Goal: Task Accomplishment & Management: Manage account settings

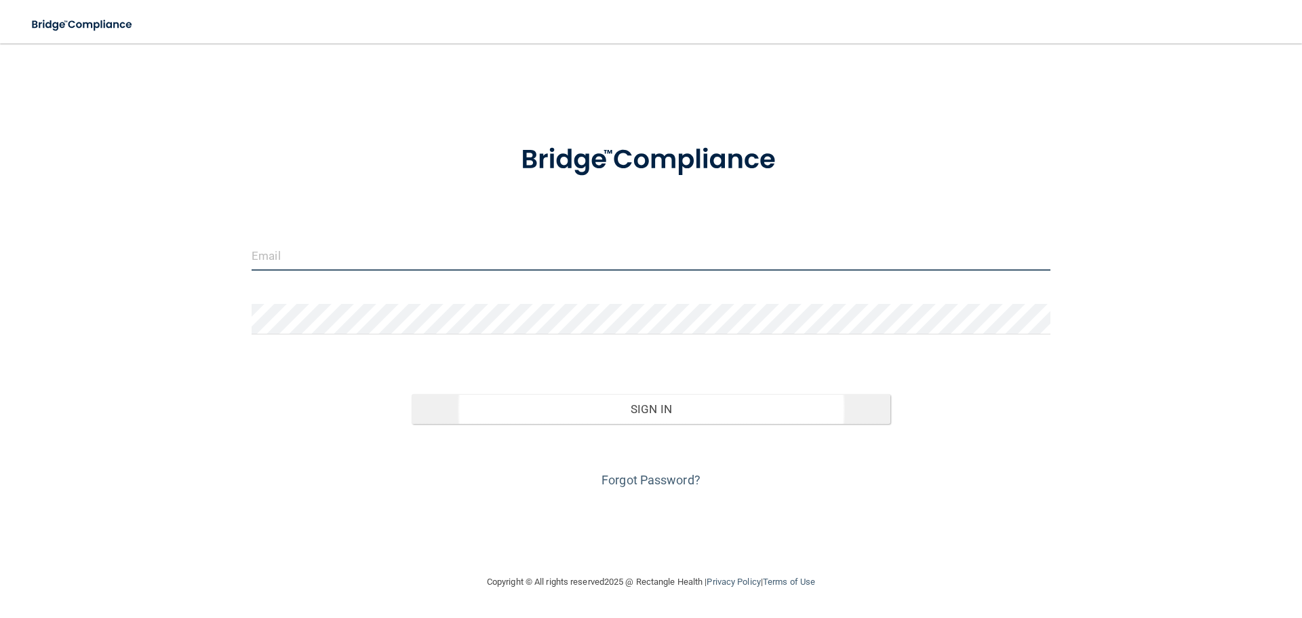
type input "[EMAIL_ADDRESS][DOMAIN_NAME]"
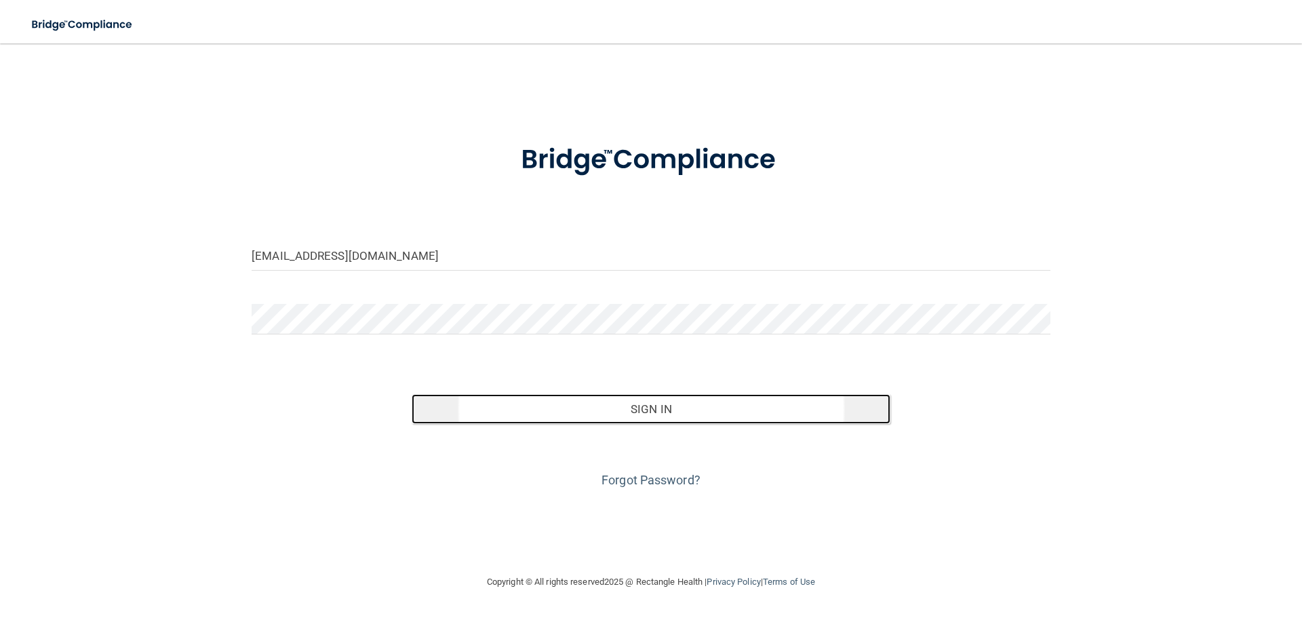
click at [649, 394] on button "Sign In" at bounding box center [650, 409] width 479 height 30
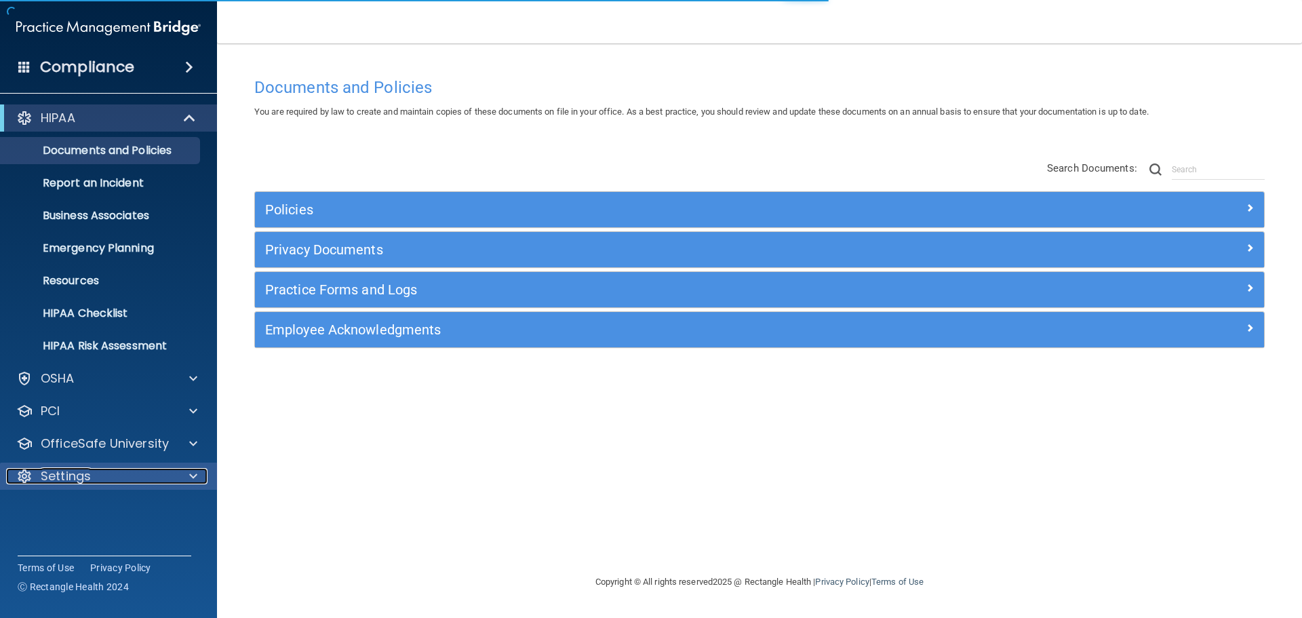
click at [194, 478] on span at bounding box center [193, 476] width 8 height 16
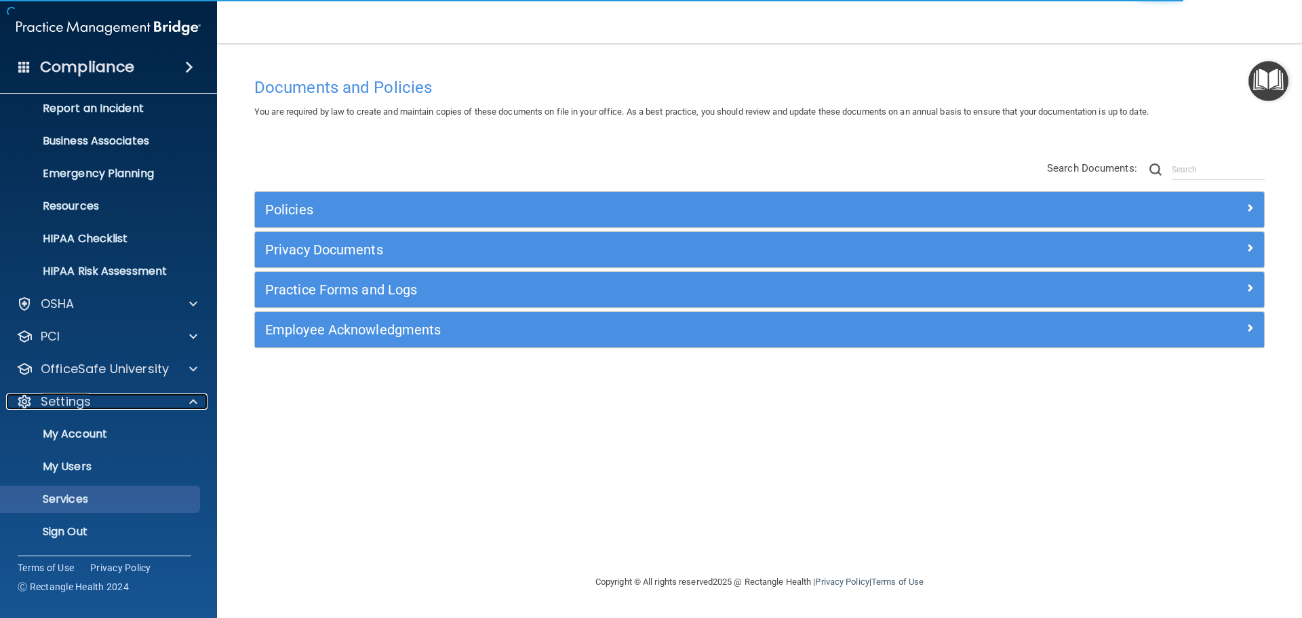
scroll to position [75, 0]
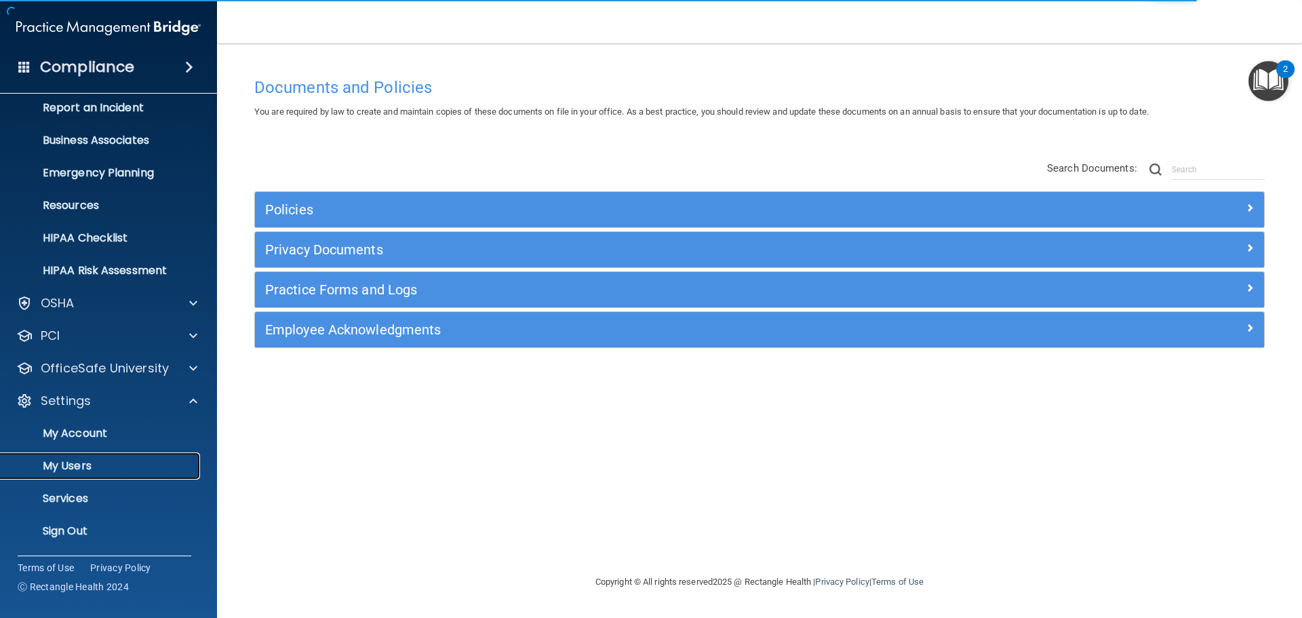
click at [99, 471] on p "My Users" at bounding box center [101, 466] width 185 height 14
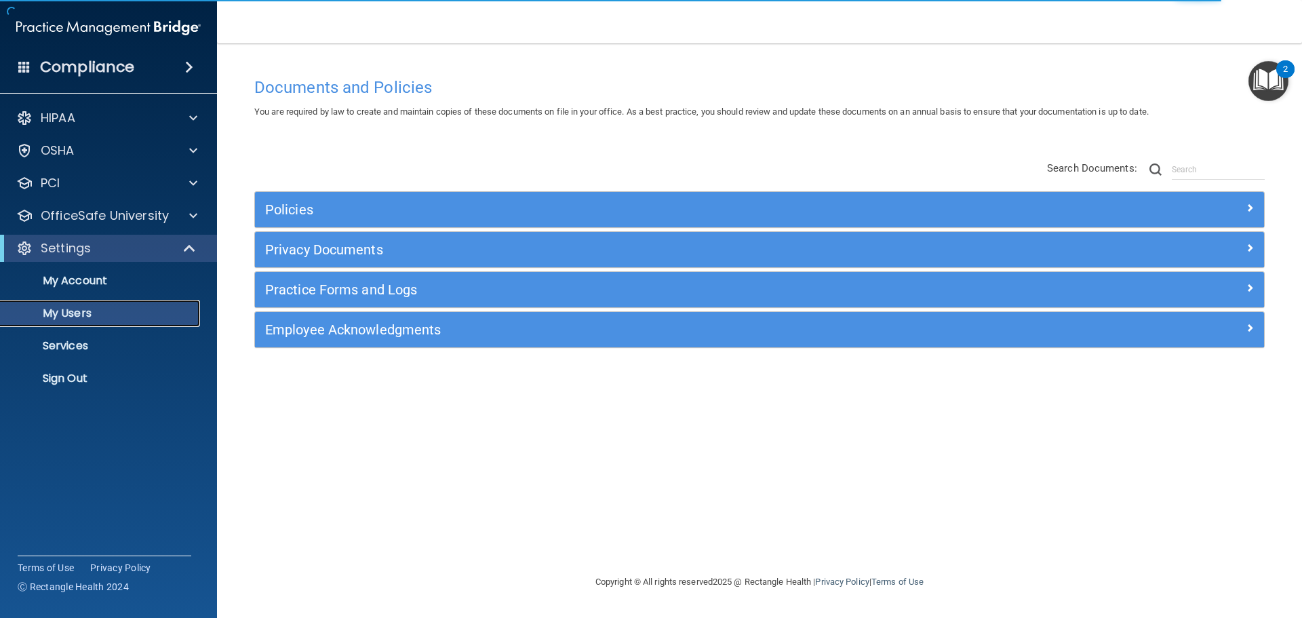
select select "20"
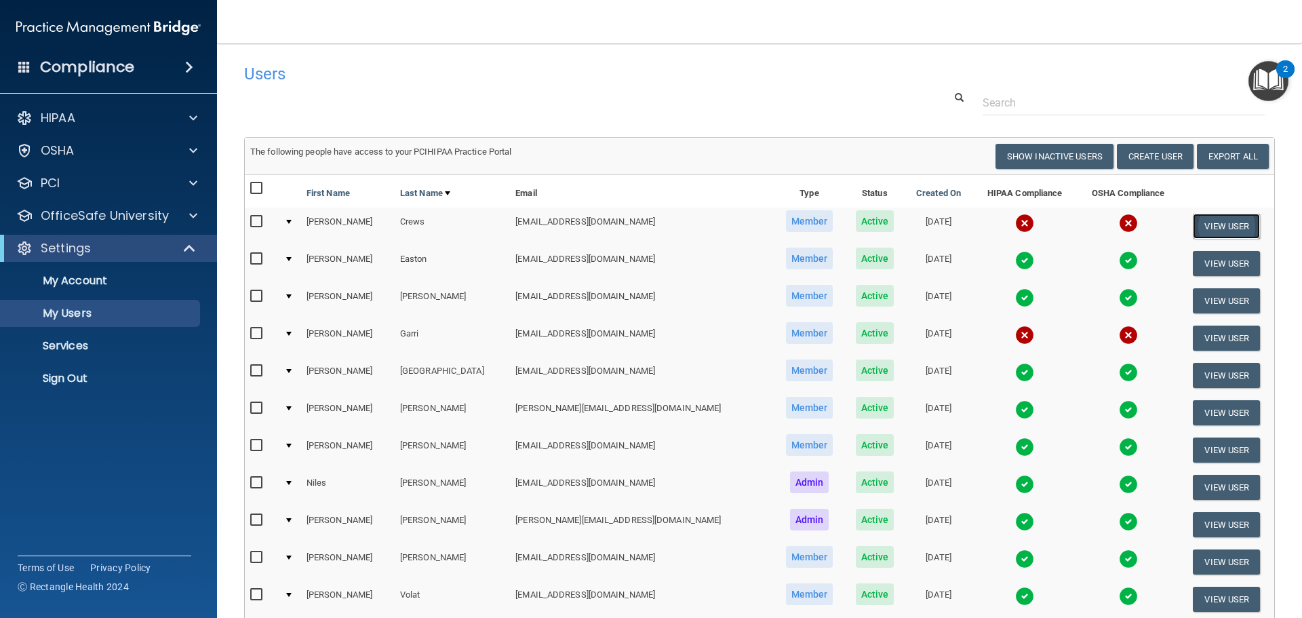
click at [1199, 226] on button "View User" at bounding box center [1225, 226] width 67 height 25
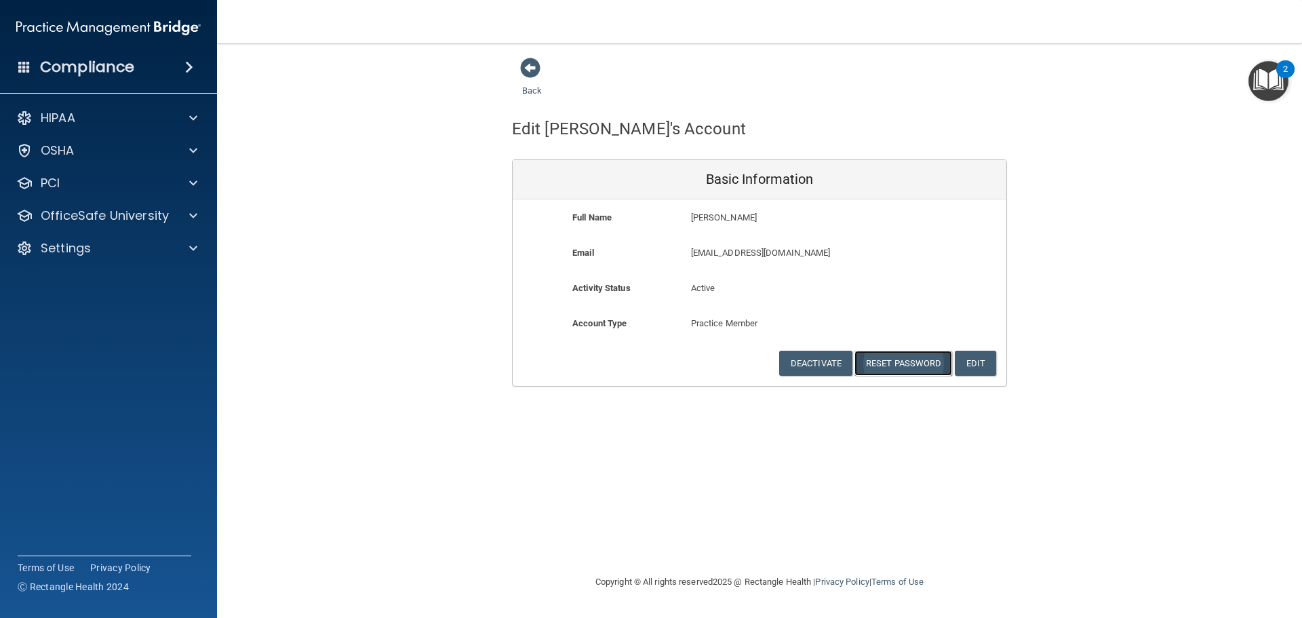
click at [906, 362] on button "Reset Password" at bounding box center [903, 362] width 98 height 25
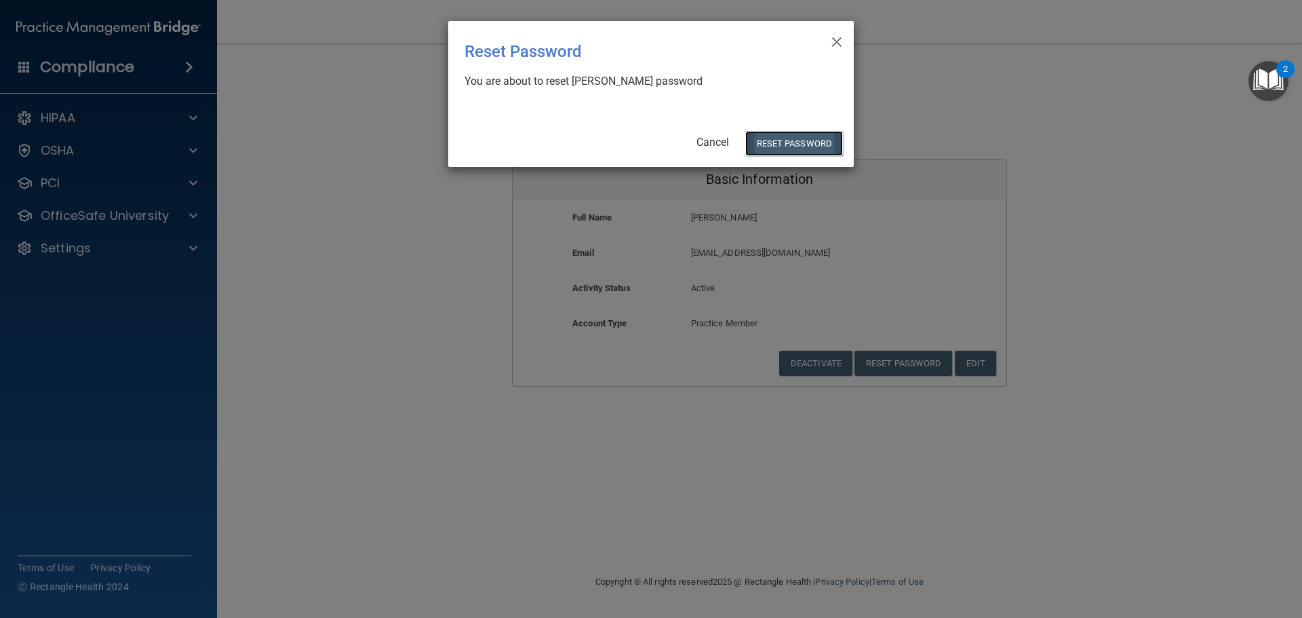
click at [813, 138] on button "Reset Password" at bounding box center [794, 143] width 98 height 25
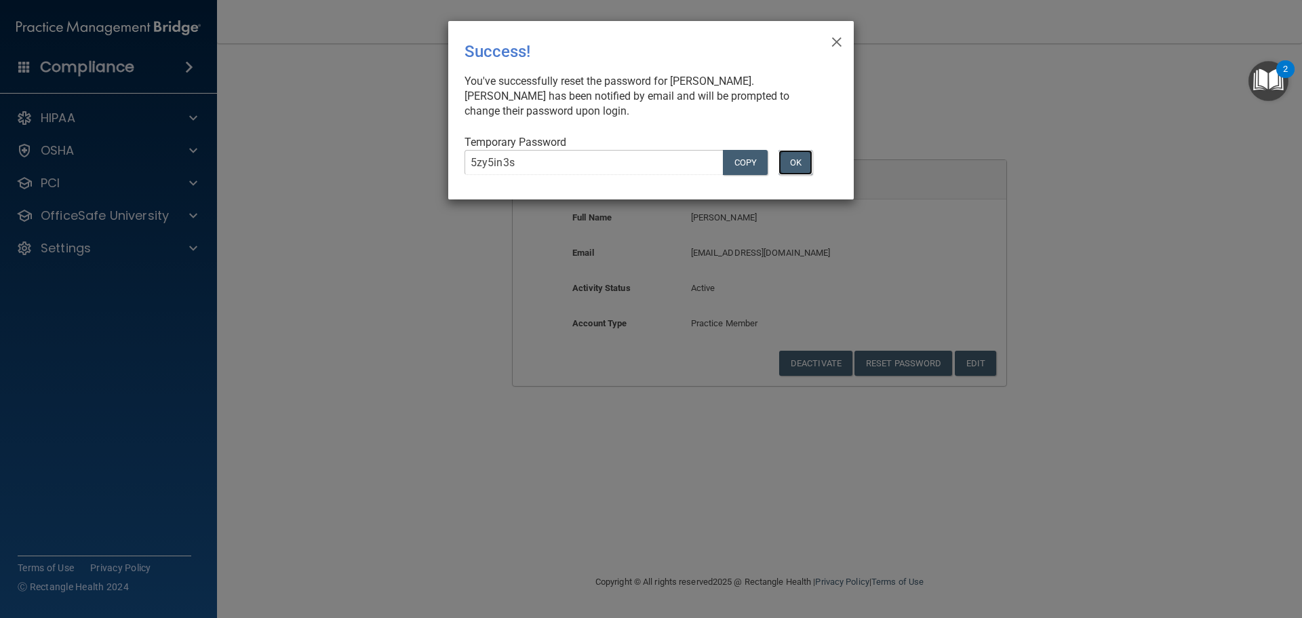
click at [804, 161] on button "OK" at bounding box center [795, 162] width 34 height 25
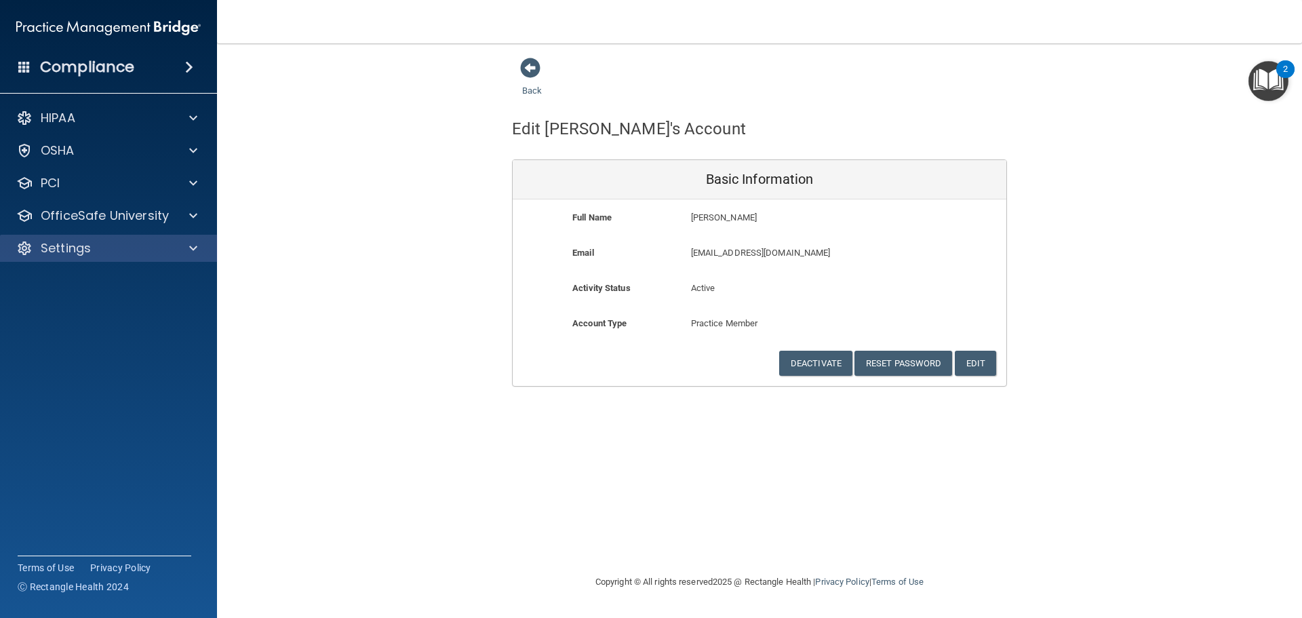
click at [192, 256] on div "Settings" at bounding box center [109, 248] width 218 height 27
click at [192, 245] on span at bounding box center [193, 248] width 8 height 16
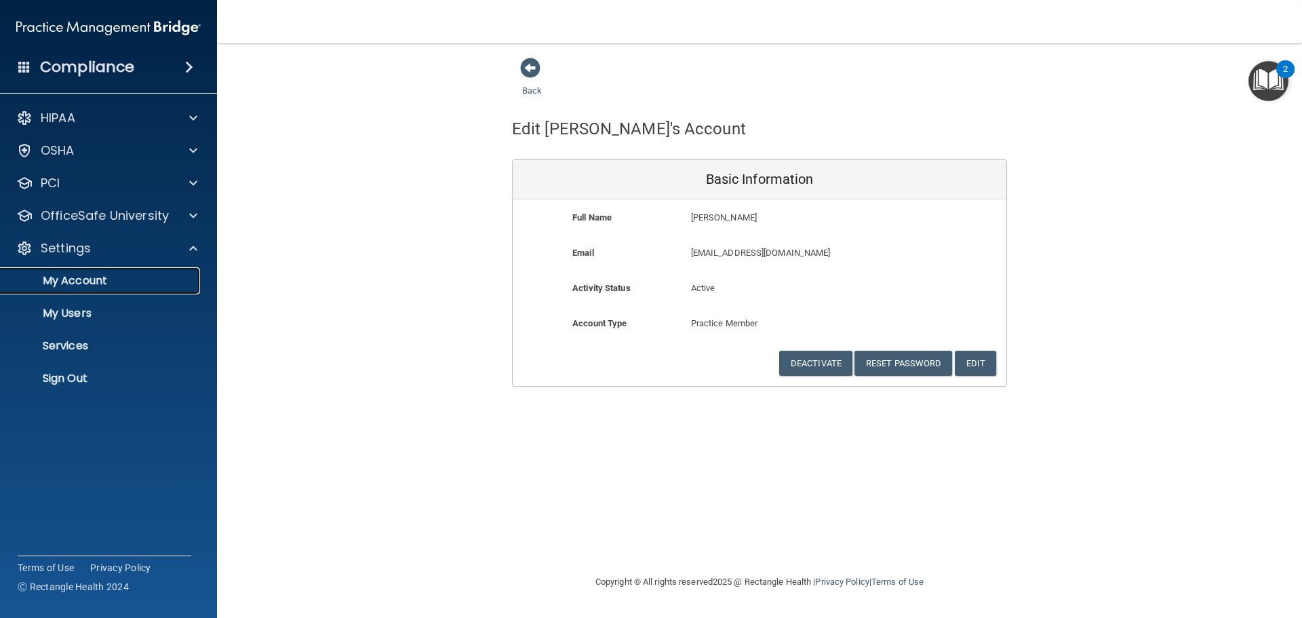
click at [148, 276] on p "My Account" at bounding box center [101, 281] width 185 height 14
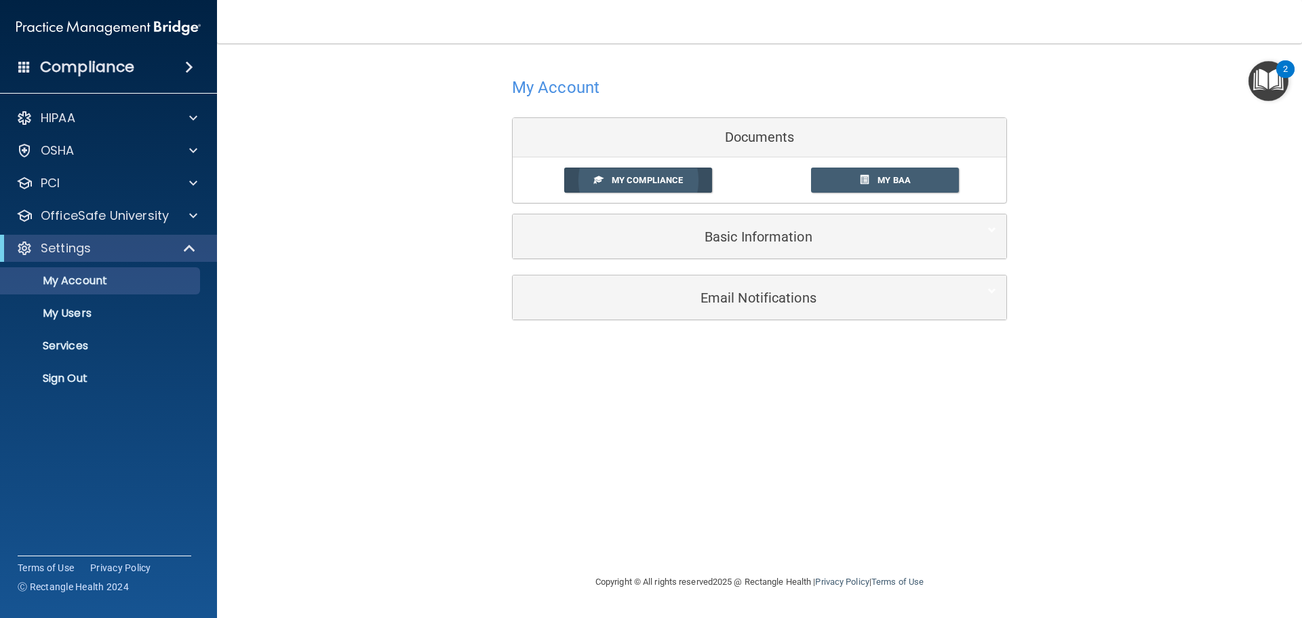
click at [670, 181] on span "My Compliance" at bounding box center [646, 180] width 71 height 10
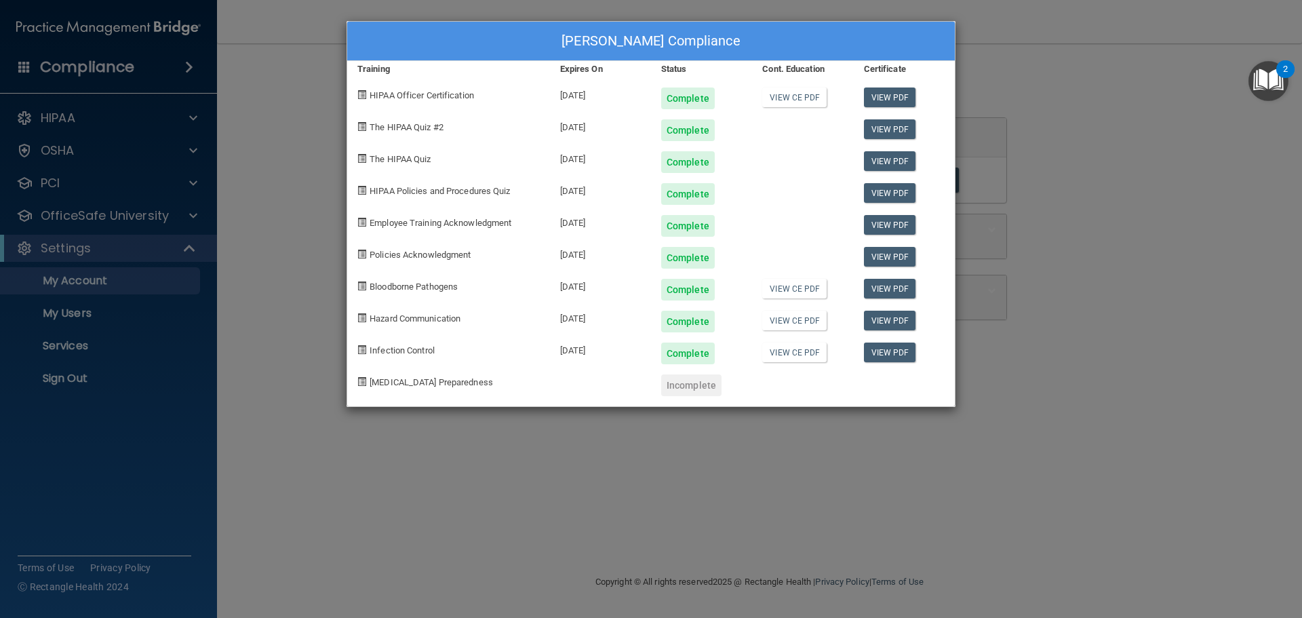
click at [1177, 364] on div "[PERSON_NAME] Compliance Training Expires On Status Cont. Education Certificate…" at bounding box center [651, 309] width 1302 height 618
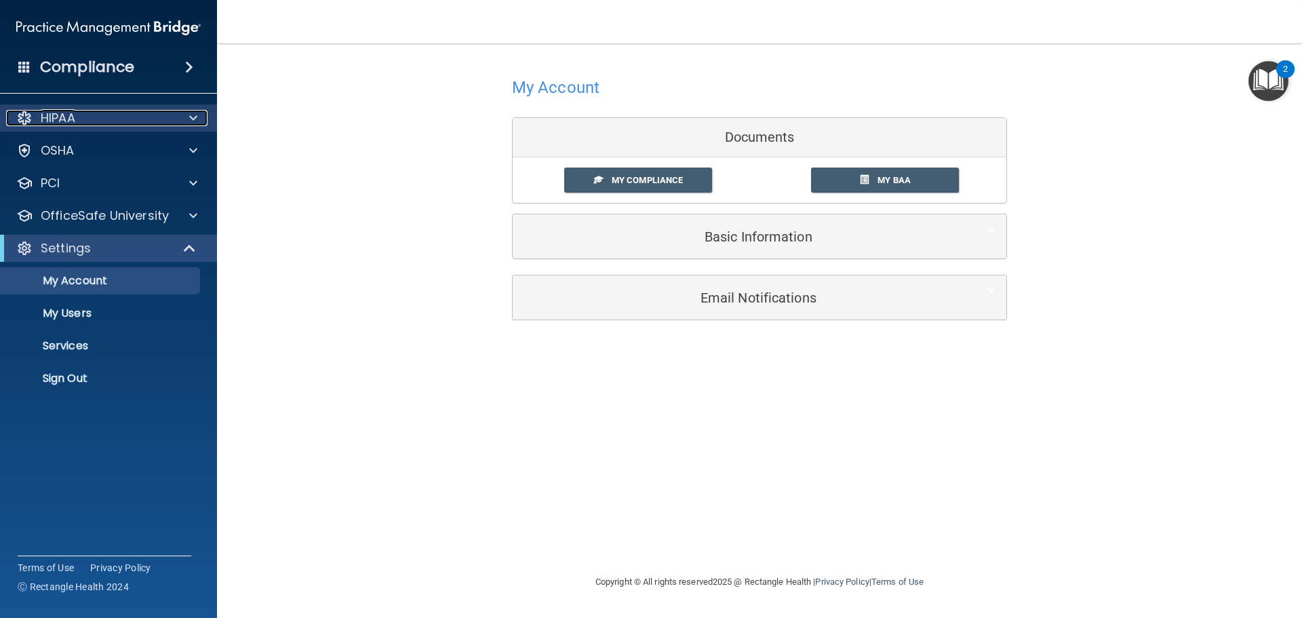
click at [194, 121] on span at bounding box center [193, 118] width 8 height 16
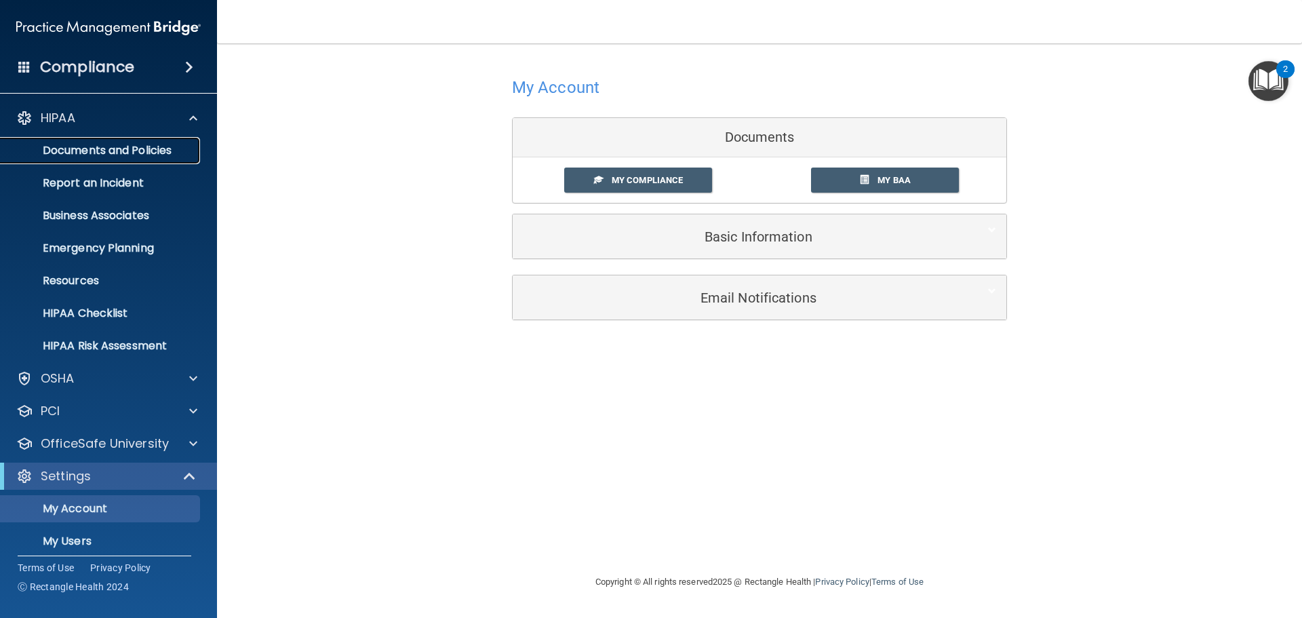
click at [162, 153] on p "Documents and Policies" at bounding box center [101, 151] width 185 height 14
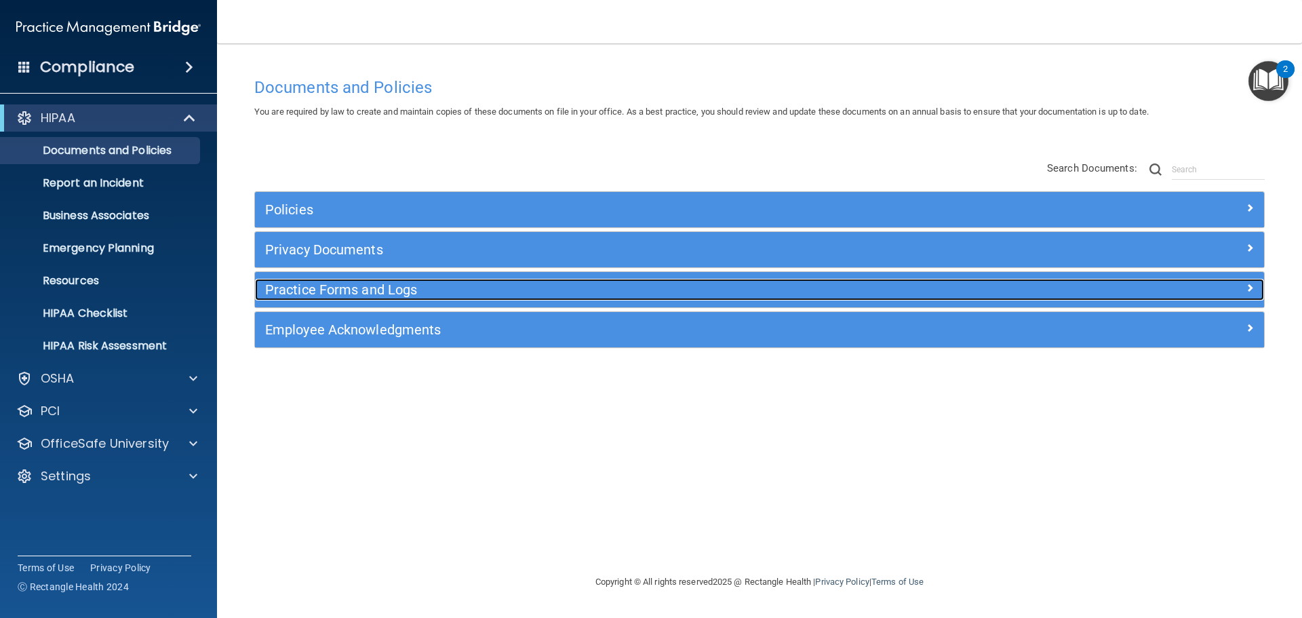
click at [1242, 294] on div at bounding box center [1137, 287] width 252 height 16
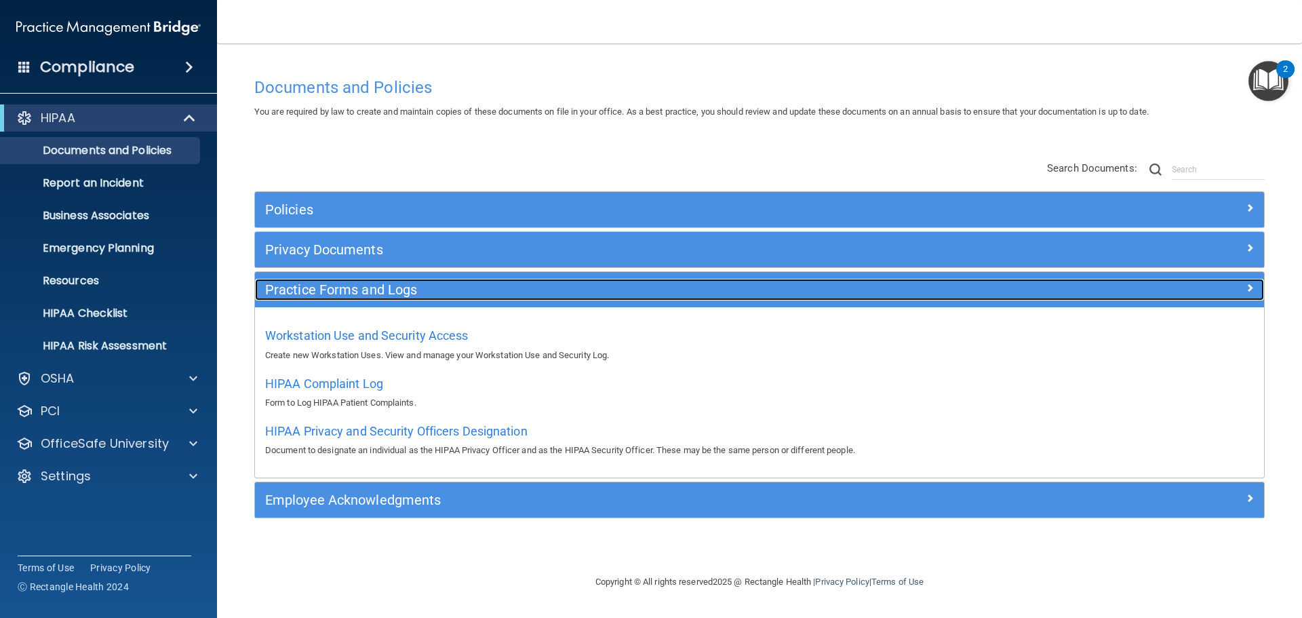
click at [1242, 294] on div at bounding box center [1137, 287] width 252 height 16
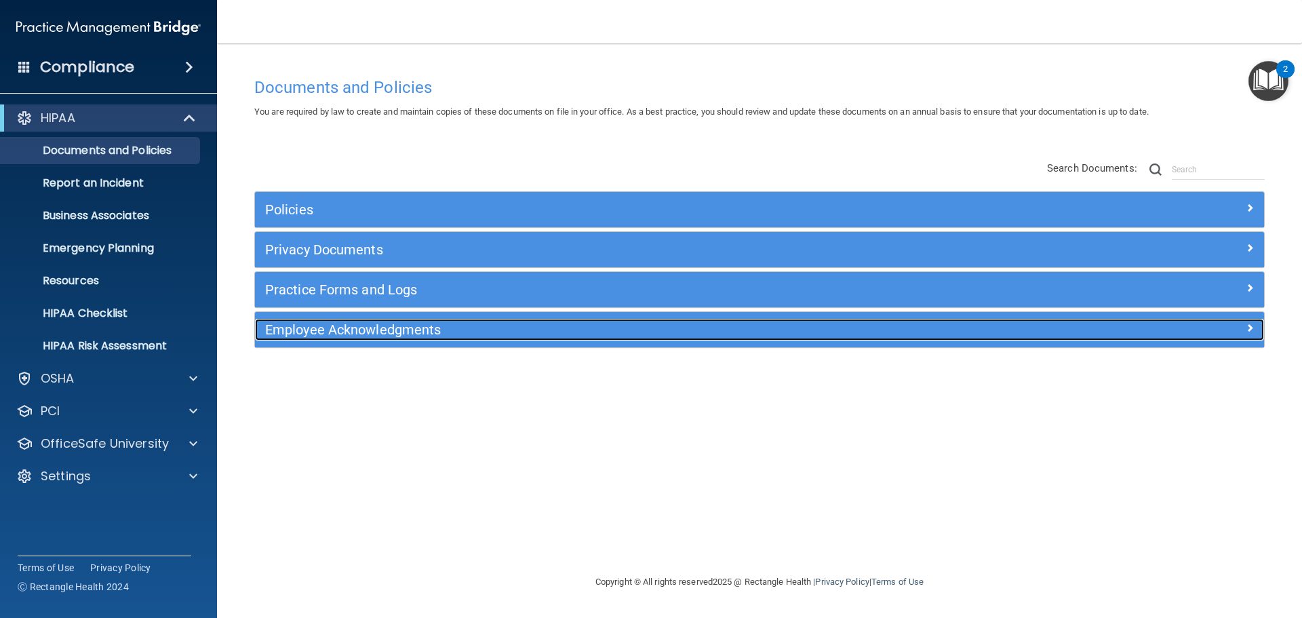
click at [1250, 328] on span at bounding box center [1249, 327] width 8 height 16
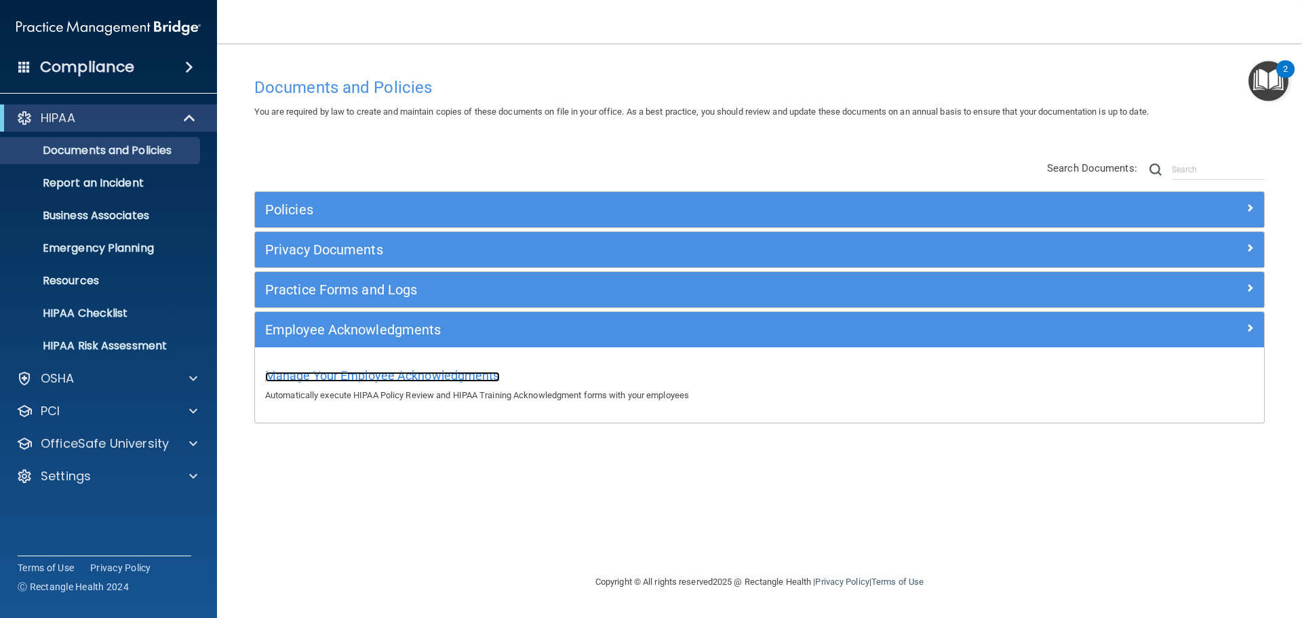
click at [491, 379] on span "Manage Your Employee Acknowledgments" at bounding box center [382, 375] width 235 height 14
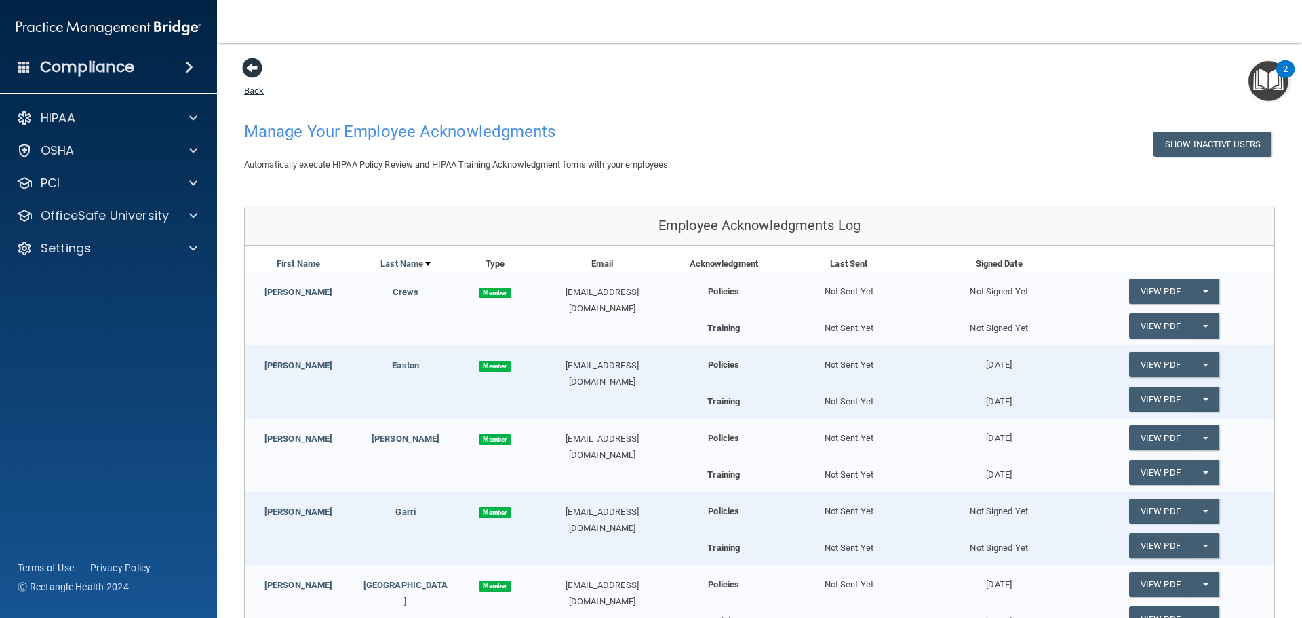
click at [250, 71] on span at bounding box center [252, 68] width 20 height 20
